Goal: Task Accomplishment & Management: Use online tool/utility

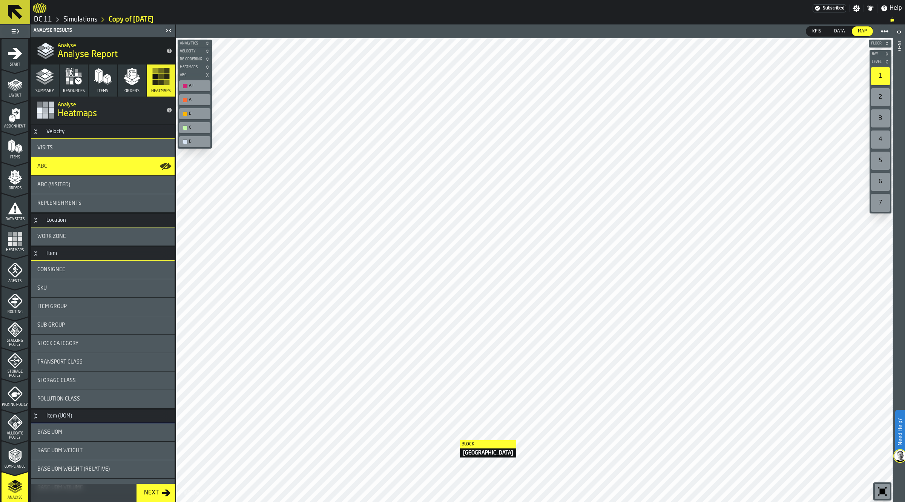
click at [453, 440] on div at bounding box center [534, 270] width 716 height 464
click at [193, 77] on span "ABC" at bounding box center [190, 75] width 25 height 4
click at [881, 488] on icon "button-toolbar-undefined" at bounding box center [882, 491] width 12 height 12
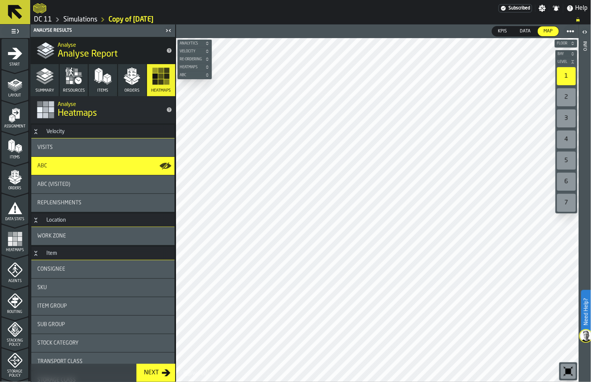
drag, startPoint x: 86, startPoint y: 19, endPoint x: 132, endPoint y: 19, distance: 46.0
click at [86, 19] on link "Simulations" at bounding box center [80, 19] width 34 height 8
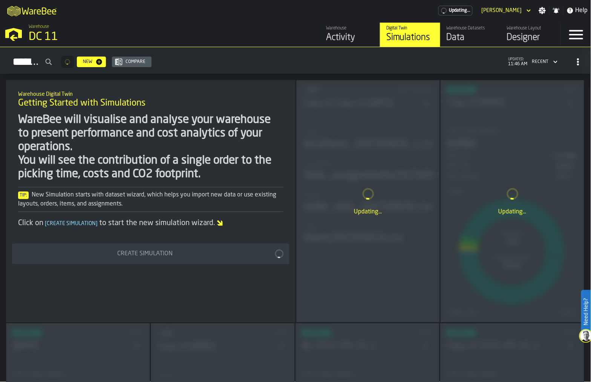
click at [463, 37] on div "Data" at bounding box center [471, 38] width 48 height 12
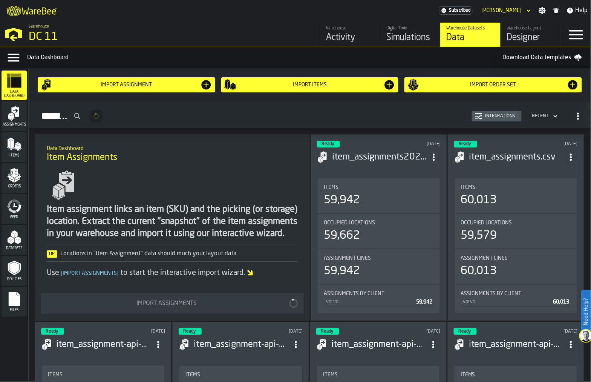
click at [142, 80] on div "Import assignment" at bounding box center [127, 85] width 172 height 12
